Goal: Browse casually

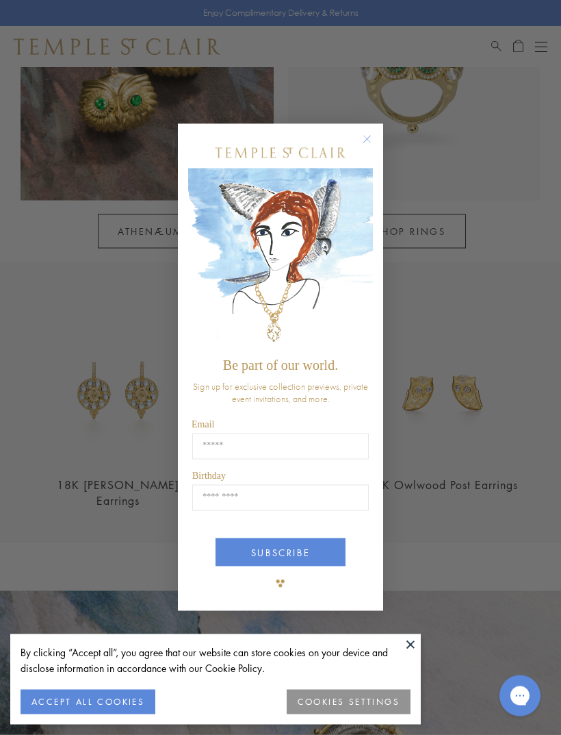
scroll to position [1058, 0]
click at [372, 148] on icon "Close dialog" at bounding box center [367, 139] width 17 height 17
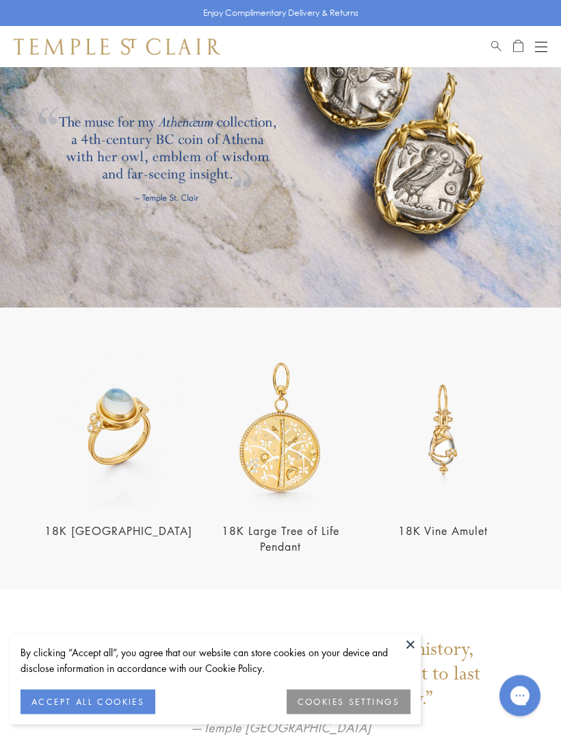
scroll to position [1752, 0]
click at [121, 533] on link "18K [GEOGRAPHIC_DATA]" at bounding box center [119, 530] width 148 height 15
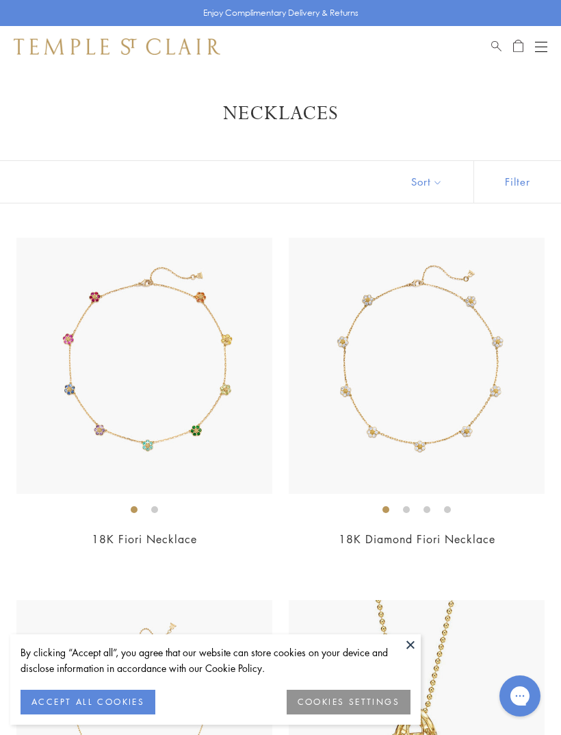
click at [441, 188] on button "Sort" at bounding box center [427, 182] width 93 height 42
click at [524, 190] on button "Filter" at bounding box center [518, 182] width 88 height 42
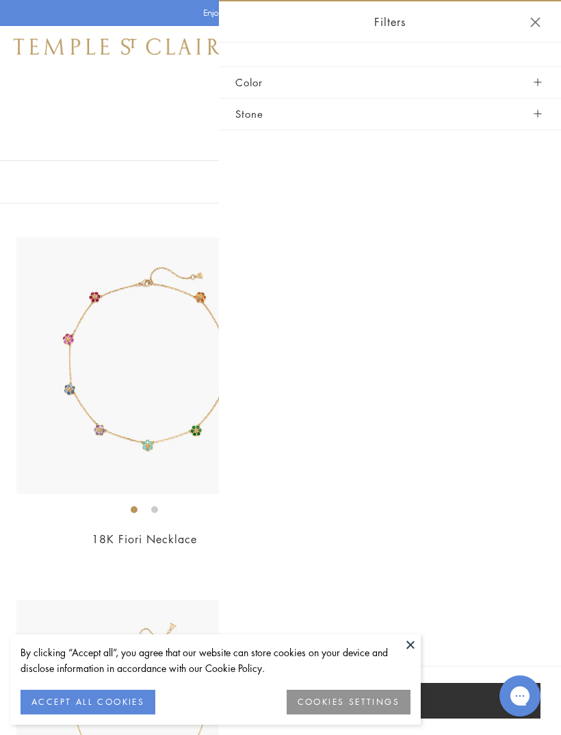
click at [535, 114] on span "button" at bounding box center [538, 114] width 8 height 8
click at [143, 116] on h1 "Necklaces" at bounding box center [280, 113] width 493 height 25
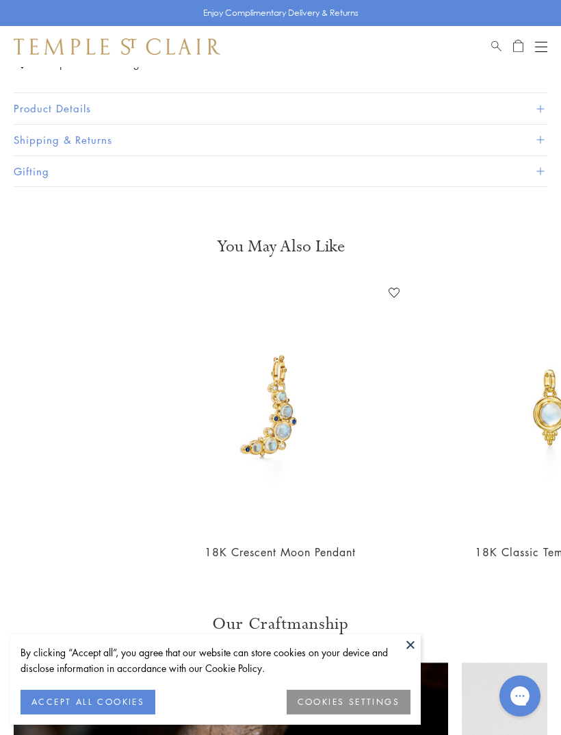
click at [414, 654] on button at bounding box center [411, 644] width 21 height 21
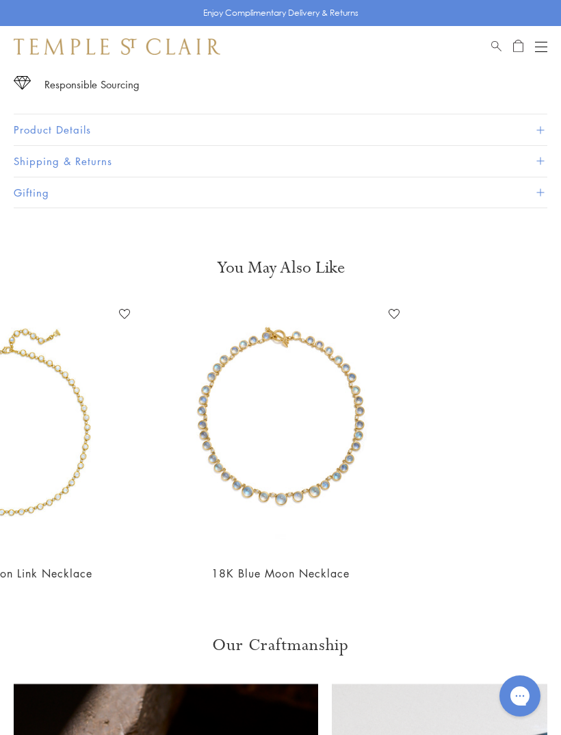
scroll to position [872, 0]
